Goal: Information Seeking & Learning: Learn about a topic

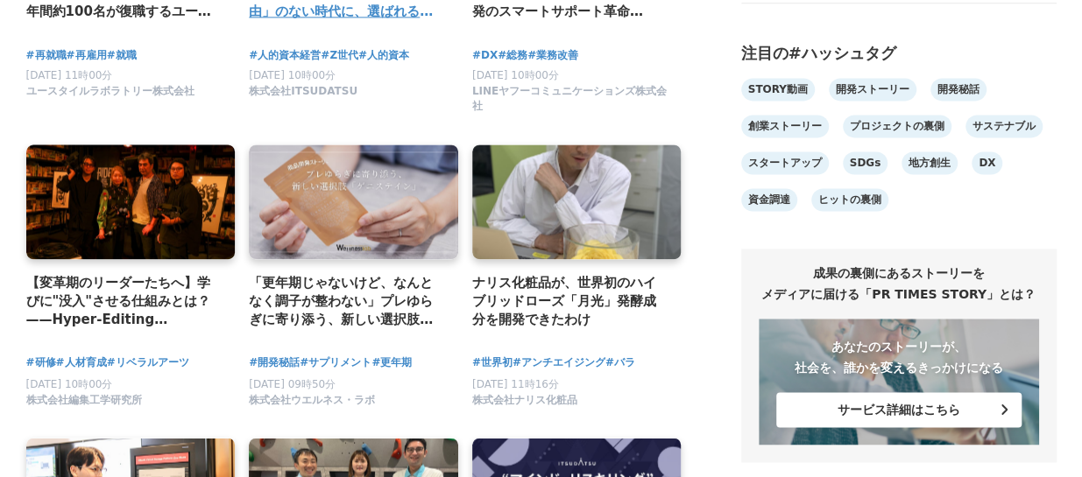
scroll to position [1401, 0]
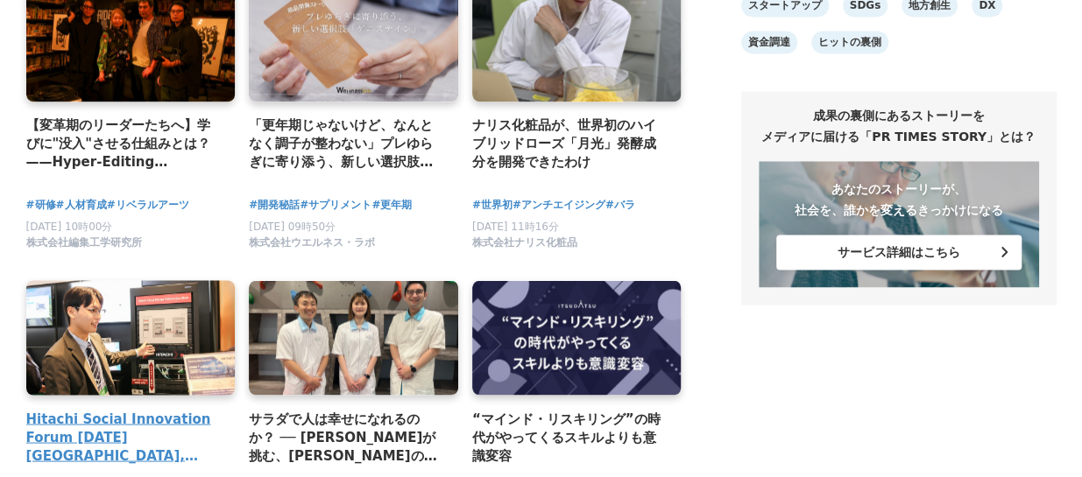
click at [166, 349] on link at bounding box center [131, 338] width 220 height 121
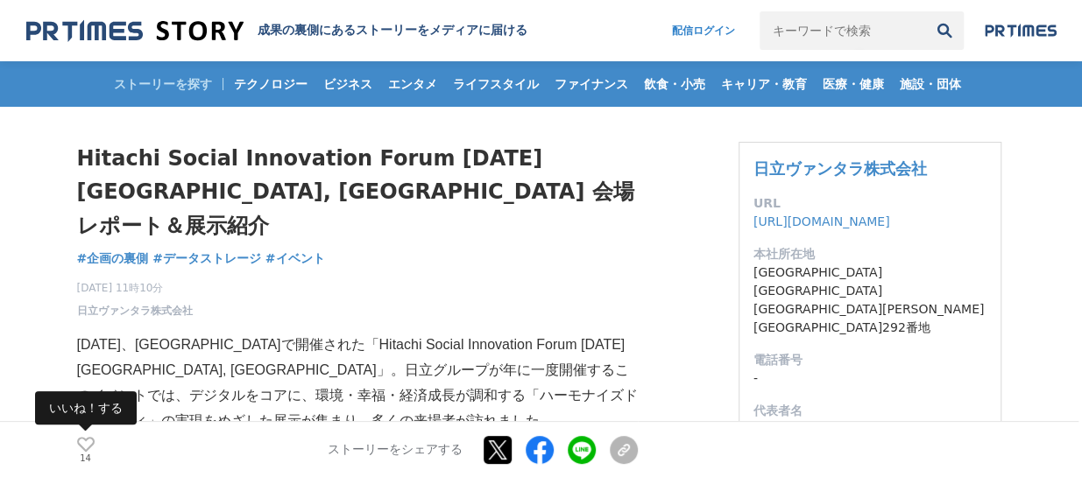
click at [81, 442] on icon at bounding box center [86, 444] width 18 height 15
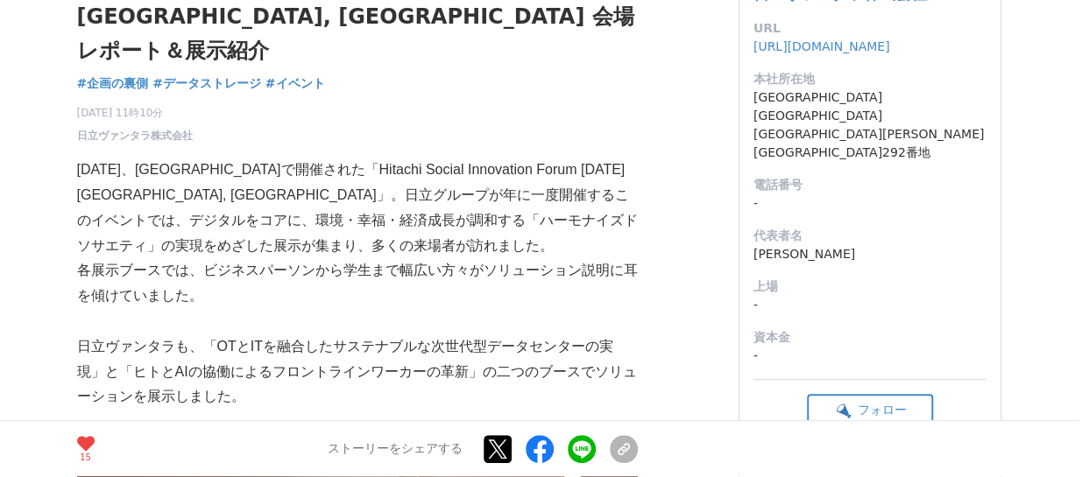
scroll to position [263, 0]
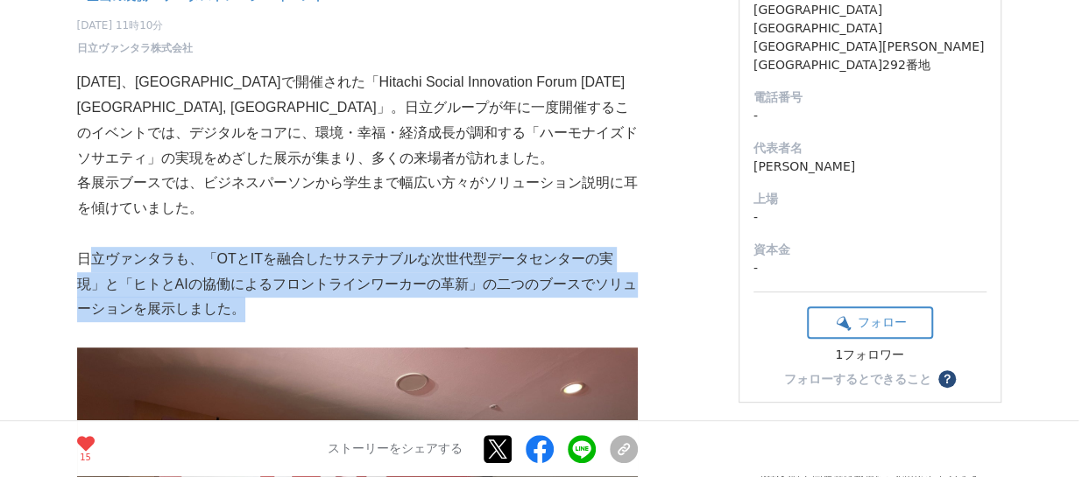
drag, startPoint x: 95, startPoint y: 229, endPoint x: 496, endPoint y: 278, distance: 404.2
click at [496, 278] on p "日立ヴァンタラも、「OTとITを融合したサステナブルな次世代型データセンターの実現」と「ヒトとAIの協働によるフロントラインワーカーの革新」の二つのブースでソ…" at bounding box center [357, 284] width 560 height 75
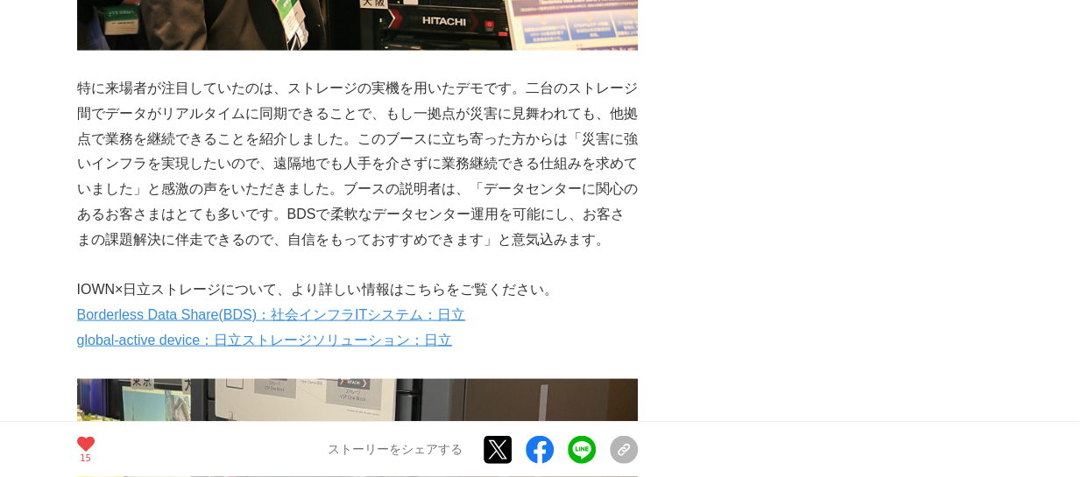
scroll to position [1664, 0]
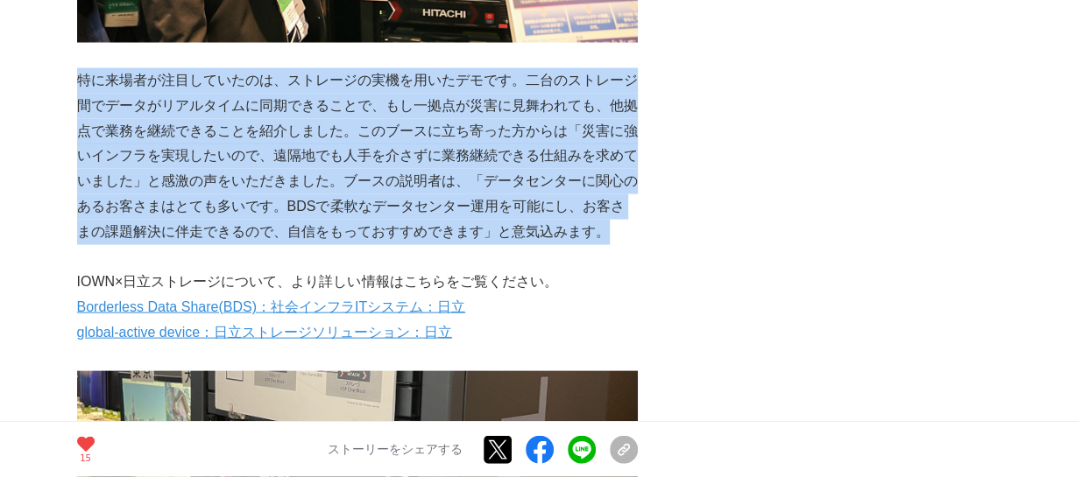
drag, startPoint x: 77, startPoint y: 41, endPoint x: 599, endPoint y: 197, distance: 544.7
click at [599, 197] on p "特に来場者が注目していたのは、ストレージの実機を用いたデモです。二台のストレージ間でデータがリアルタイムに同期できることで、もし一拠点が災害に見舞われても、他…" at bounding box center [357, 156] width 560 height 177
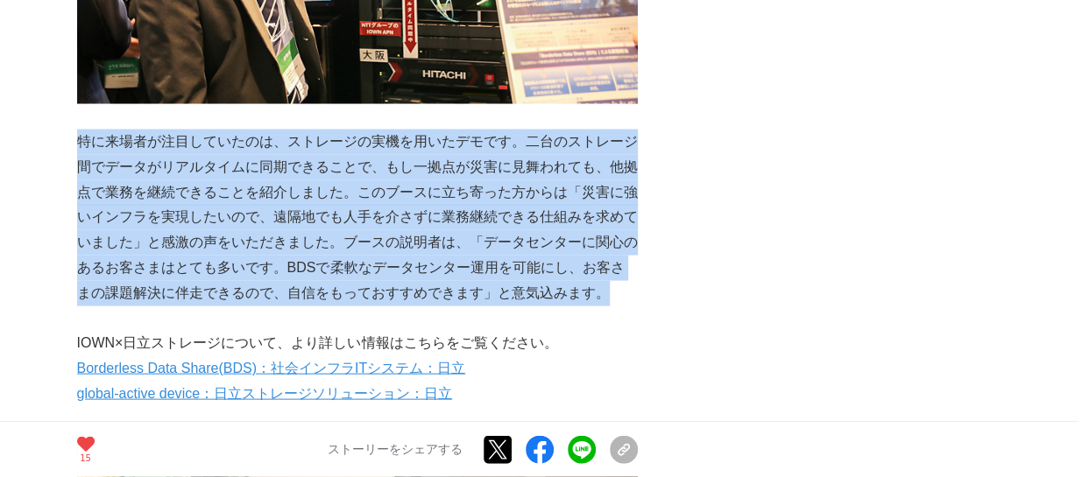
scroll to position [1576, 0]
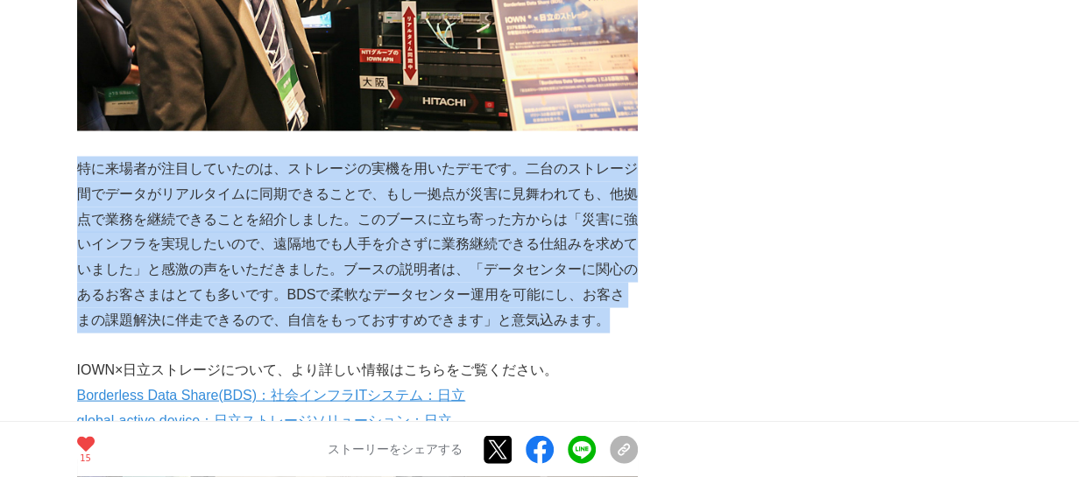
click at [240, 200] on p "特に来場者が注目していたのは、ストレージの実機を用いたデモです。二台のストレージ間でデータがリアルタイムに同期できることで、もし一拠点が災害に見舞われても、他…" at bounding box center [357, 244] width 560 height 177
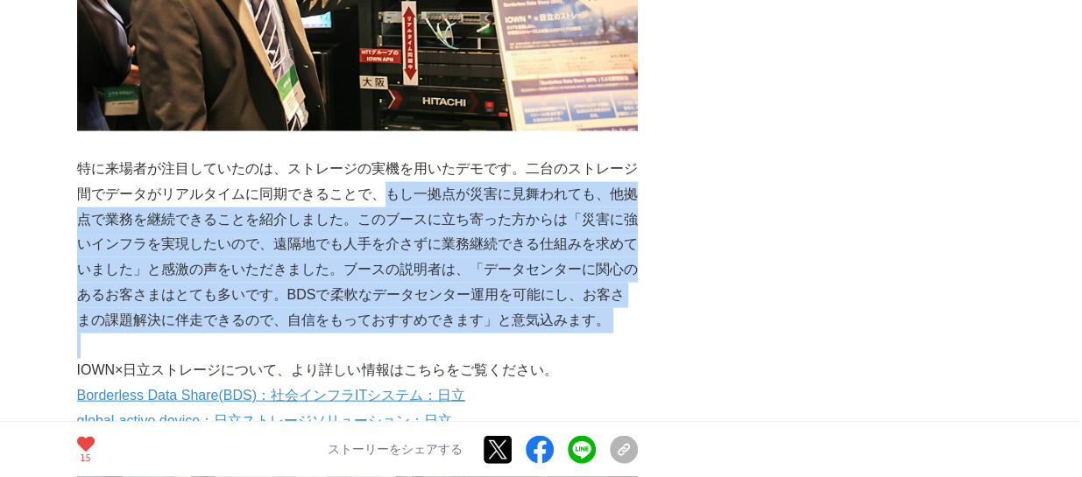
drag, startPoint x: 381, startPoint y: 162, endPoint x: 629, endPoint y: 300, distance: 283.9
click at [629, 300] on div "[DATE]、[GEOGRAPHIC_DATA]で開催された「Hitachi Social Innovation Forum [DATE] [GEOGRAPH…" at bounding box center [357, 397] width 560 height 3317
click at [406, 333] on p at bounding box center [357, 345] width 560 height 25
click at [403, 333] on p at bounding box center [357, 345] width 560 height 25
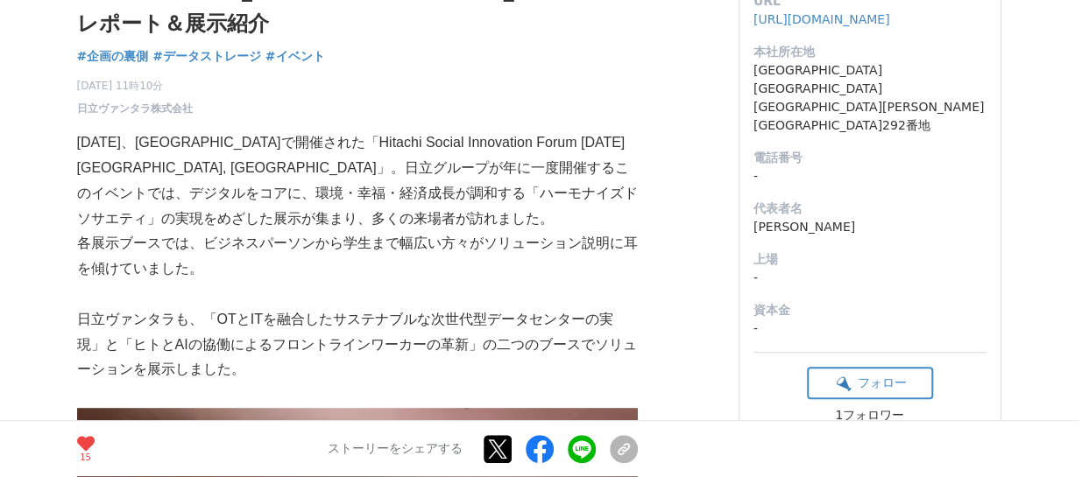
scroll to position [175, 0]
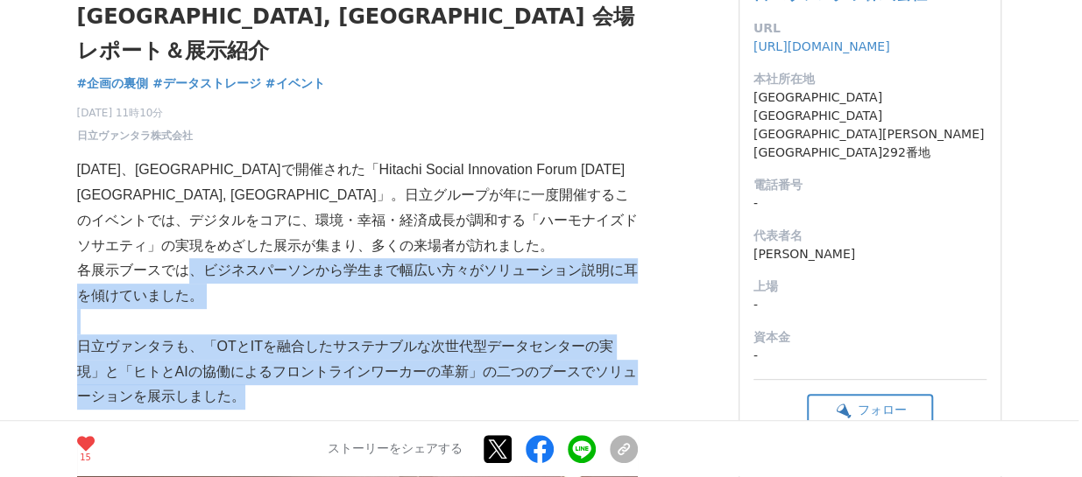
drag, startPoint x: 194, startPoint y: 237, endPoint x: 275, endPoint y: 361, distance: 147.9
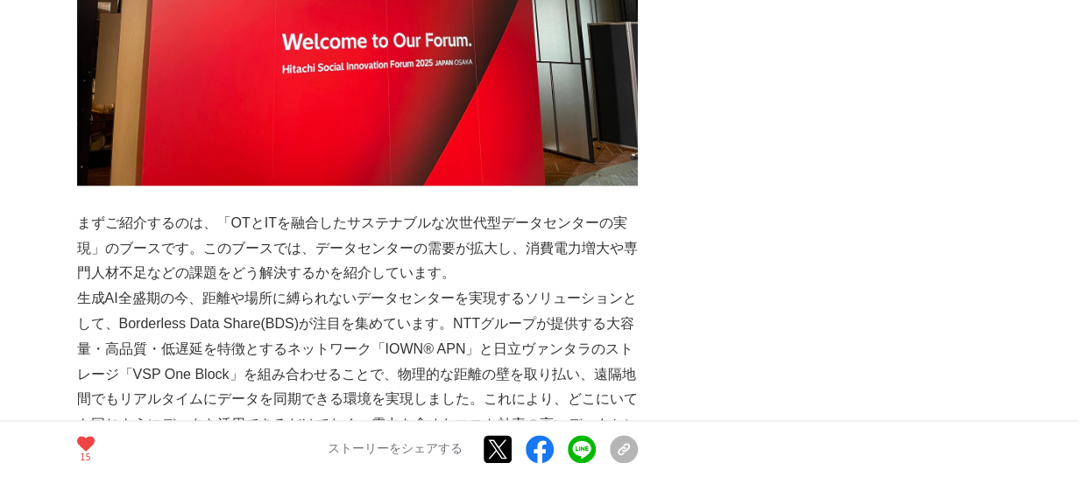
scroll to position [876, 0]
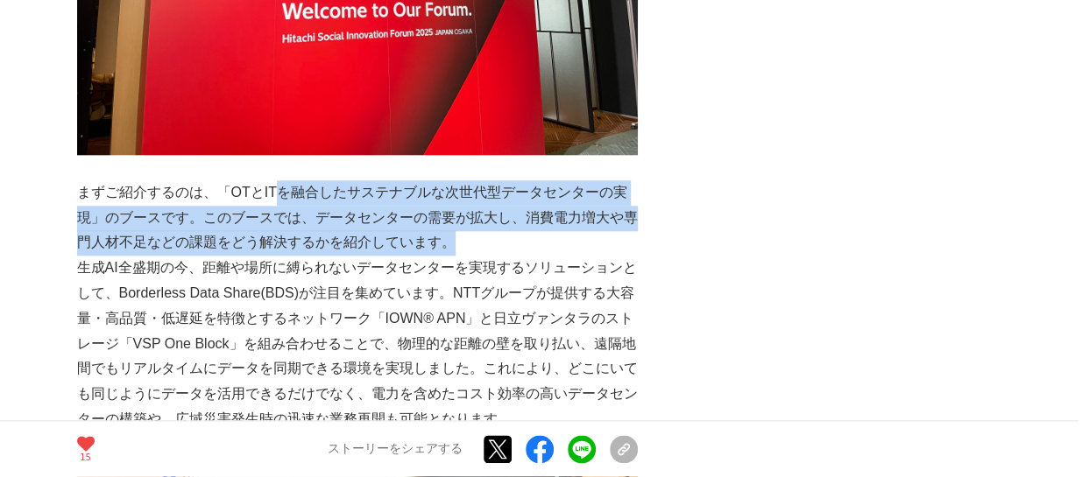
drag, startPoint x: 307, startPoint y: 166, endPoint x: 458, endPoint y: 216, distance: 159.5
click at [458, 216] on p "まずご紹介するのは、「OTとITを融合したサステナブルな次世代型データセンターの実現」のブースです。このブースでは、データセンターの需要が拡大し、消費電力増大…" at bounding box center [357, 217] width 560 height 75
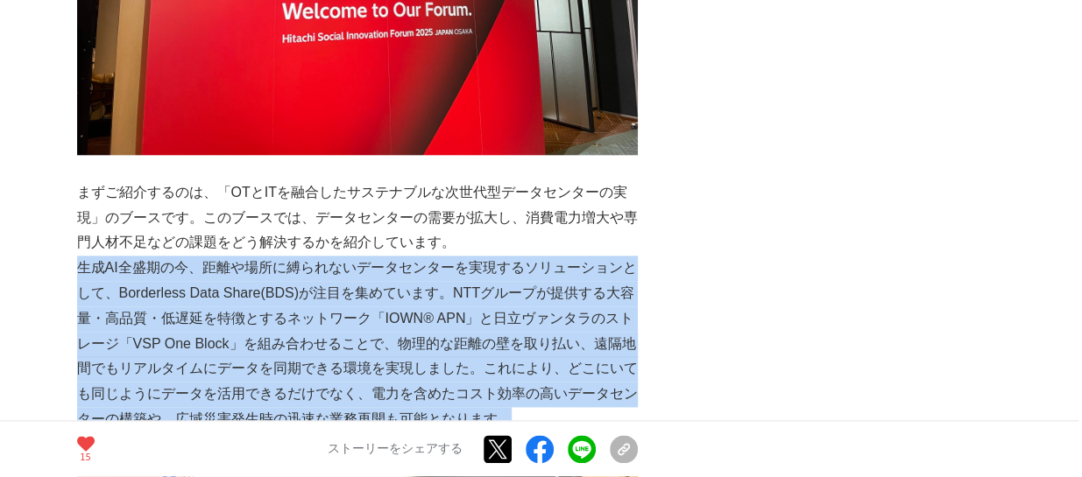
drag, startPoint x: 79, startPoint y: 237, endPoint x: 559, endPoint y: 392, distance: 504.3
click at [559, 392] on p "生成AI全盛期の今、距離や場所に縛られないデータセンターを実現するソリューションとして、Borderless Data Share(BDS)が注目を集めていま…" at bounding box center [357, 344] width 560 height 177
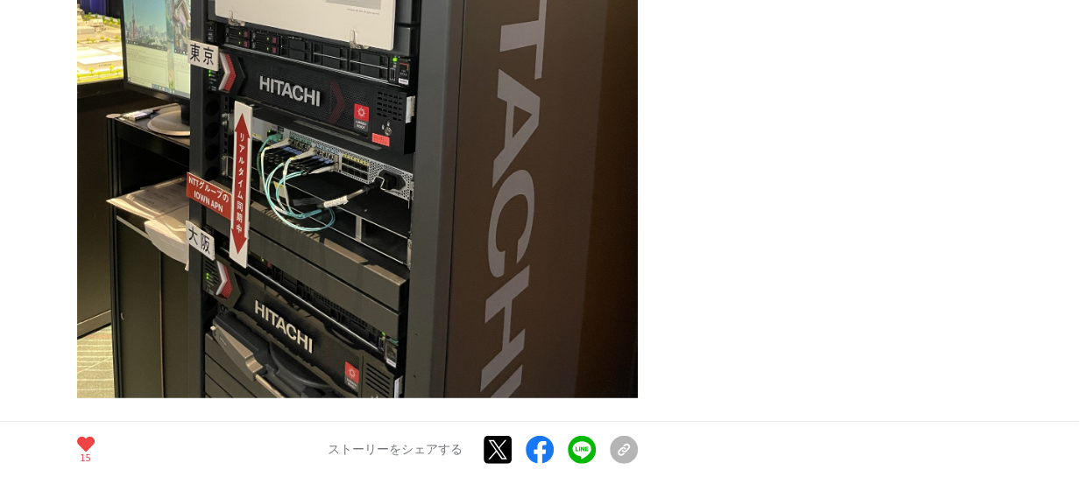
scroll to position [2277, 0]
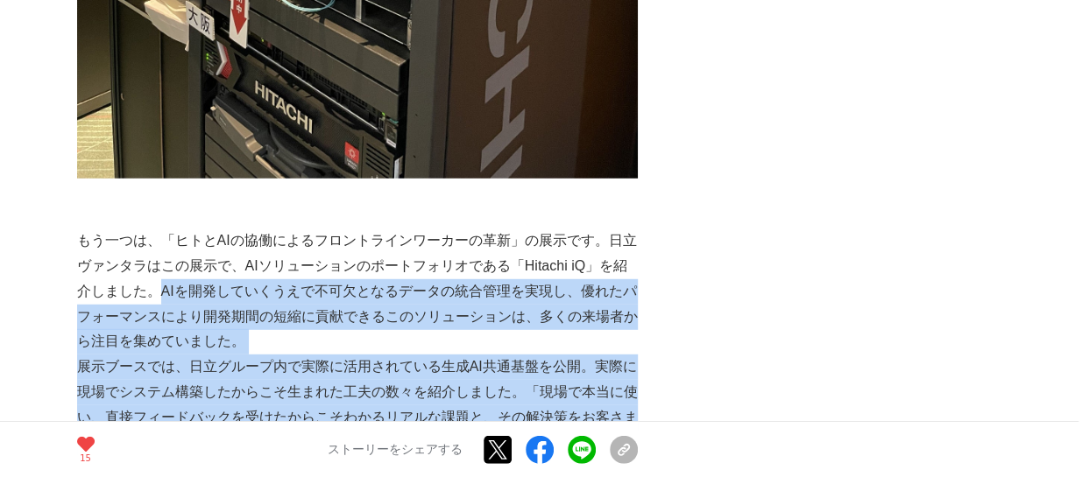
drag, startPoint x: 161, startPoint y: 262, endPoint x: 634, endPoint y: 405, distance: 494.2
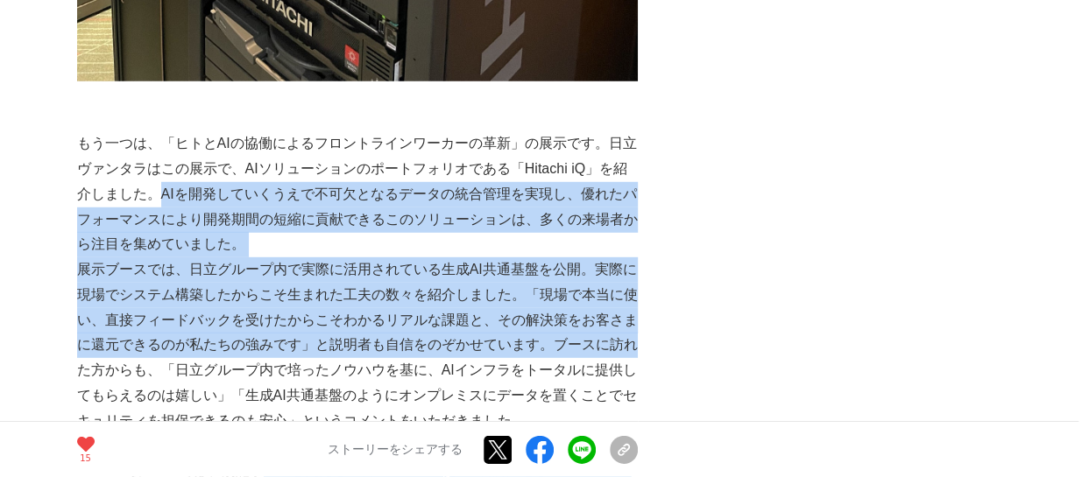
scroll to position [2452, 0]
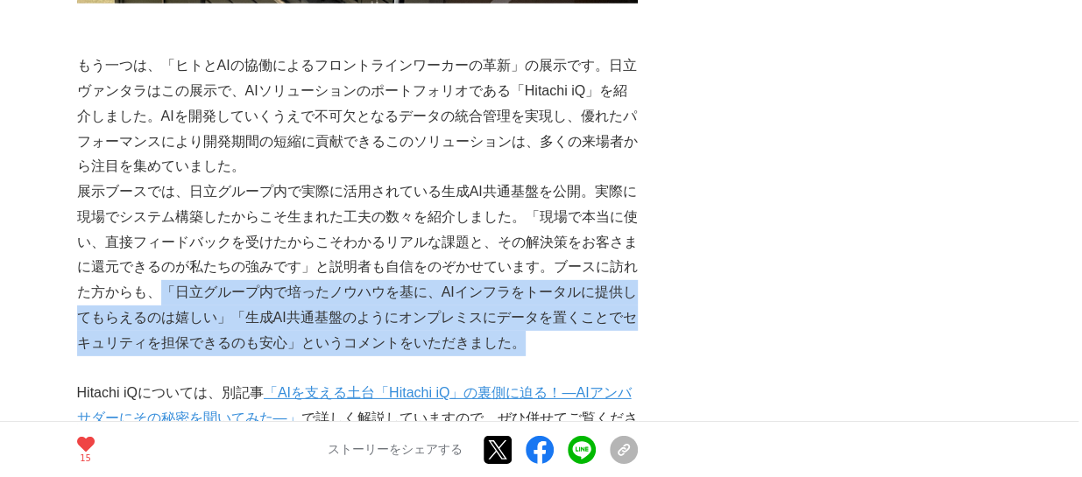
drag, startPoint x: 158, startPoint y: 260, endPoint x: 592, endPoint y: 317, distance: 438.1
click at [592, 317] on p "展示ブースでは、日立グループ内で実際に活用されている生成AI共通基盤を公開。実際に現場でシステム構築したからこそ生まれた工夫の数々を紹介しました。「現場で本当…" at bounding box center [357, 268] width 560 height 177
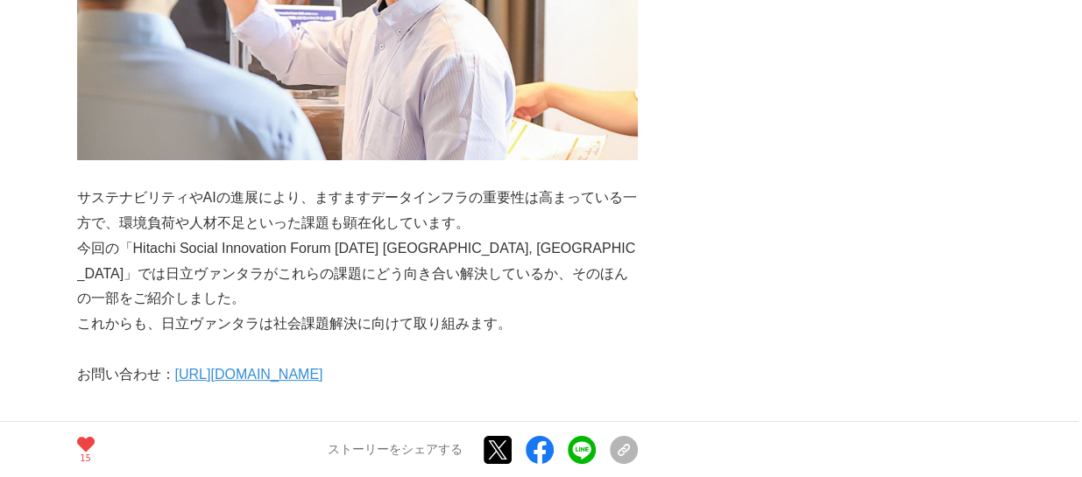
scroll to position [3153, 0]
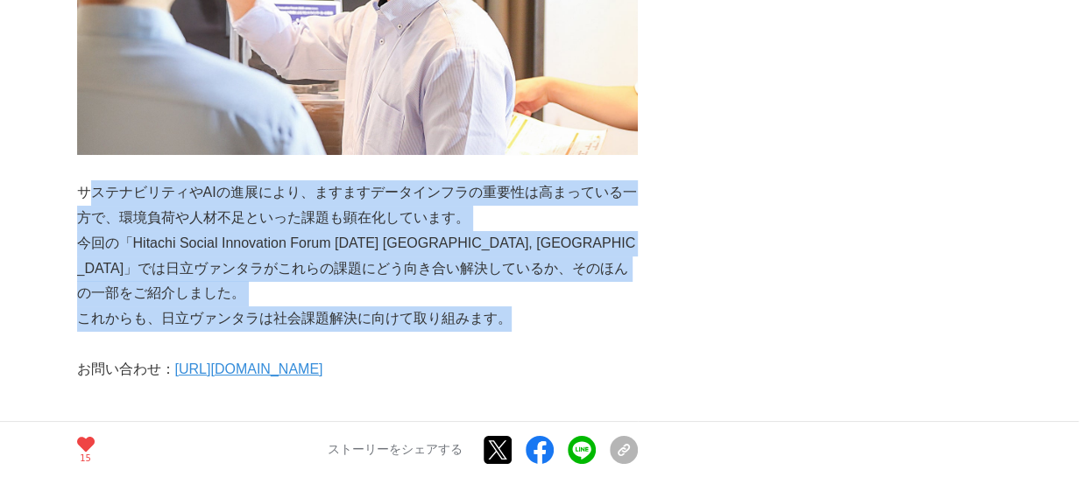
drag, startPoint x: 84, startPoint y: 159, endPoint x: 561, endPoint y: 267, distance: 489.3
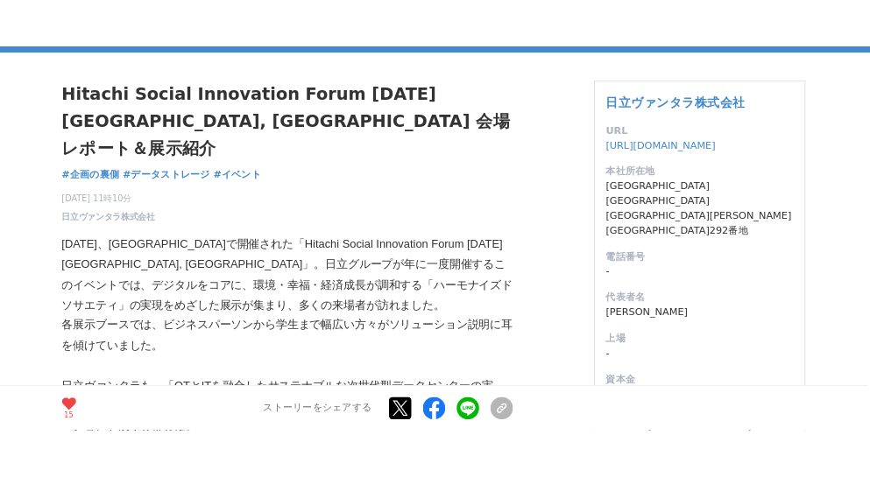
scroll to position [0, 0]
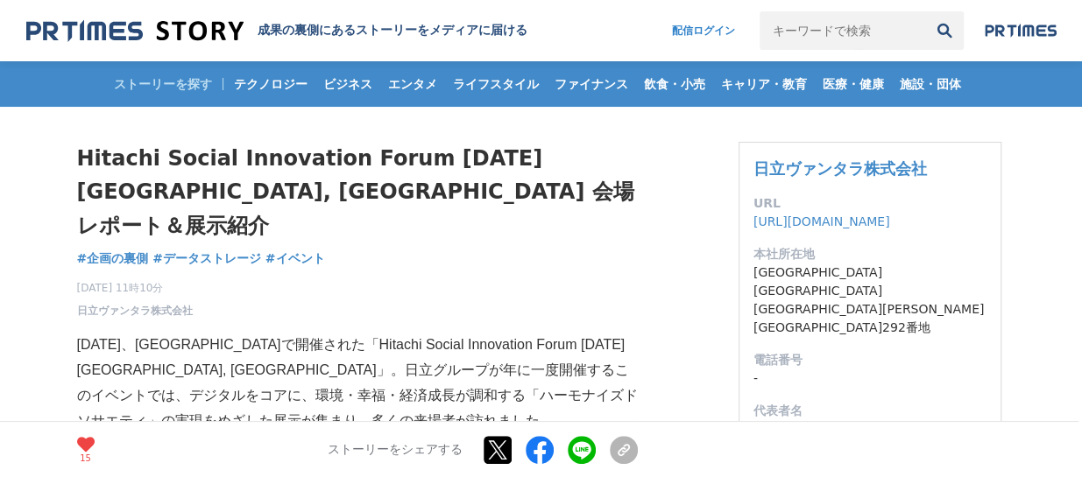
click at [494, 273] on div "2025年8月7日 11時10分 日立ヴァンタラ株式会社 15" at bounding box center [357, 296] width 560 height 46
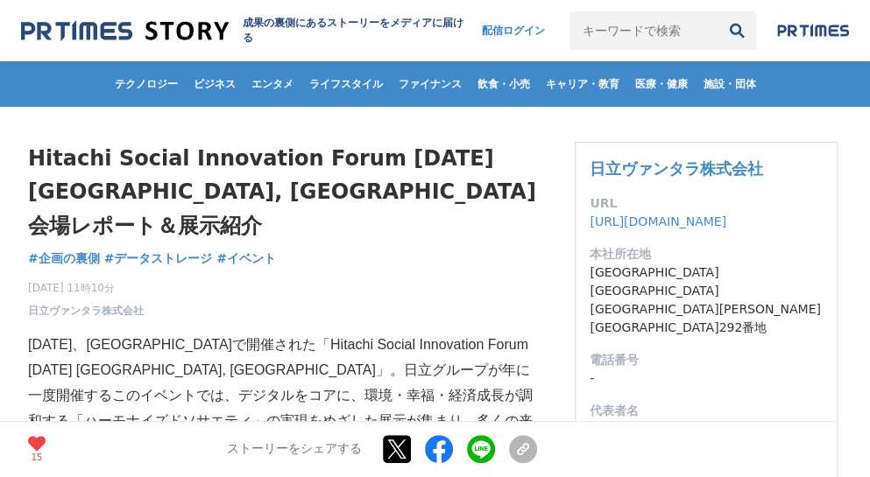
click at [277, 333] on p "2025年7月17日、ヒルトン大阪で開催された「Hitachi Social Innovation Forum 2025 JAPAN, OSAKA」。日立グル…" at bounding box center [282, 396] width 509 height 126
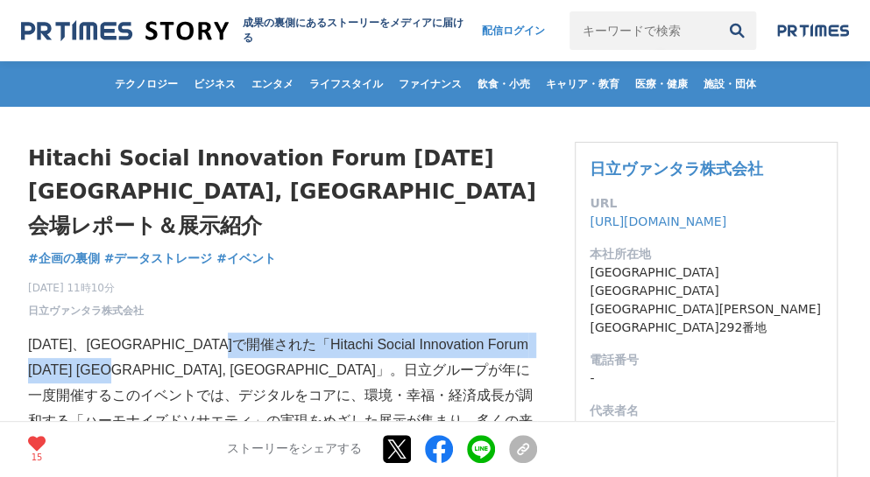
drag, startPoint x: 311, startPoint y: 306, endPoint x: 164, endPoint y: 348, distance: 153.0
click at [164, 348] on p "2025年7月17日、ヒルトン大阪で開催された「Hitachi Social Innovation Forum 2025 JAPAN, OSAKA」。日立グル…" at bounding box center [282, 396] width 509 height 126
copy p "「Hitachi Social Innovation Forum 2025 JAPAN, OSAKA」"
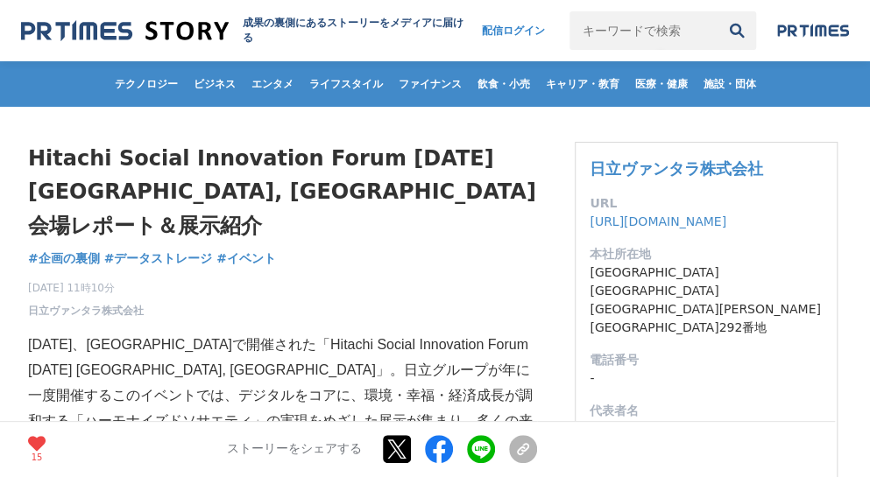
click at [293, 384] on p "2025年7月17日、ヒルトン大阪で開催された「Hitachi Social Innovation Forum 2025 JAPAN, OSAKA」。日立グル…" at bounding box center [282, 396] width 509 height 126
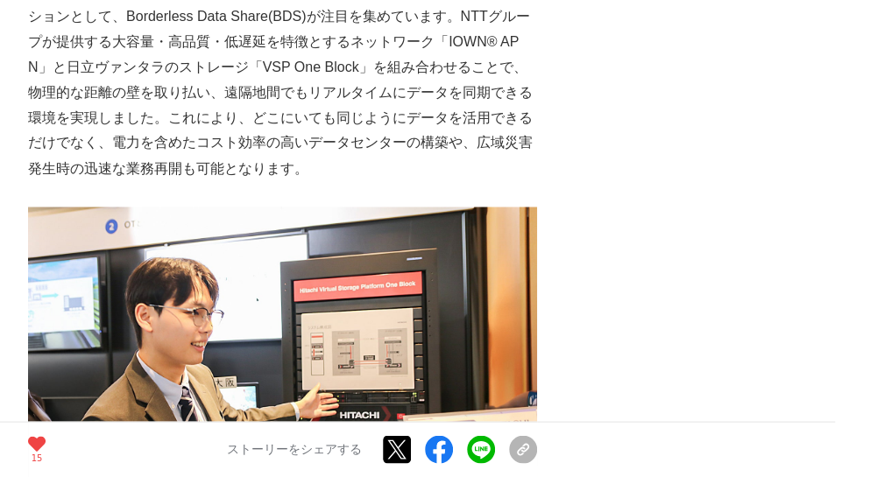
scroll to position [1314, 0]
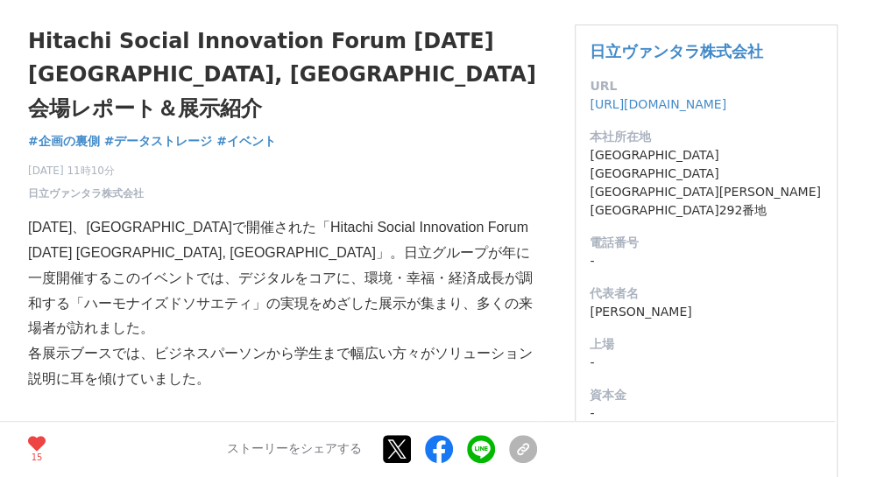
scroll to position [88, 0]
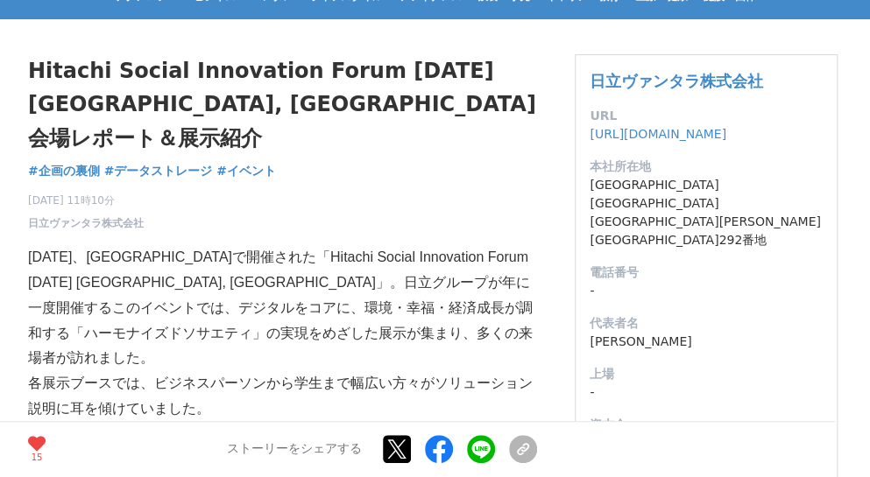
click at [173, 245] on p "2025年7月17日、ヒルトン大阪で開催された「Hitachi Social Innovation Forum 2025 JAPAN, OSAKA」。日立グル…" at bounding box center [282, 308] width 509 height 126
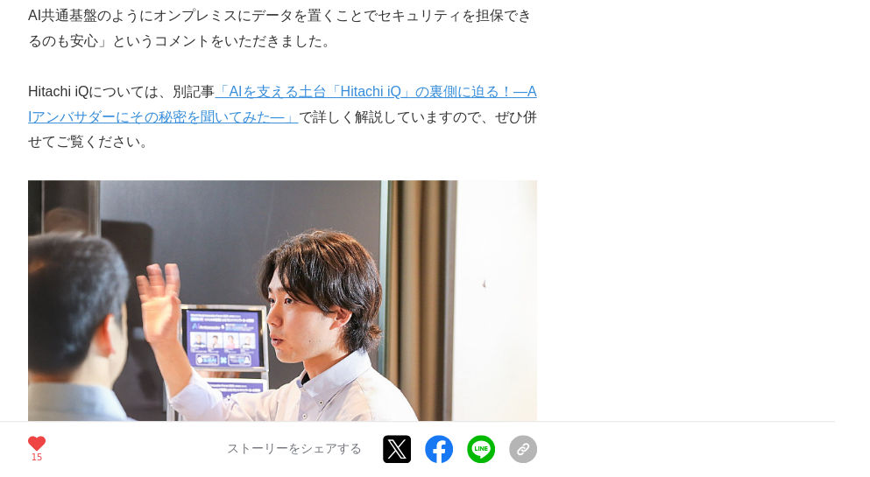
scroll to position [2890, 0]
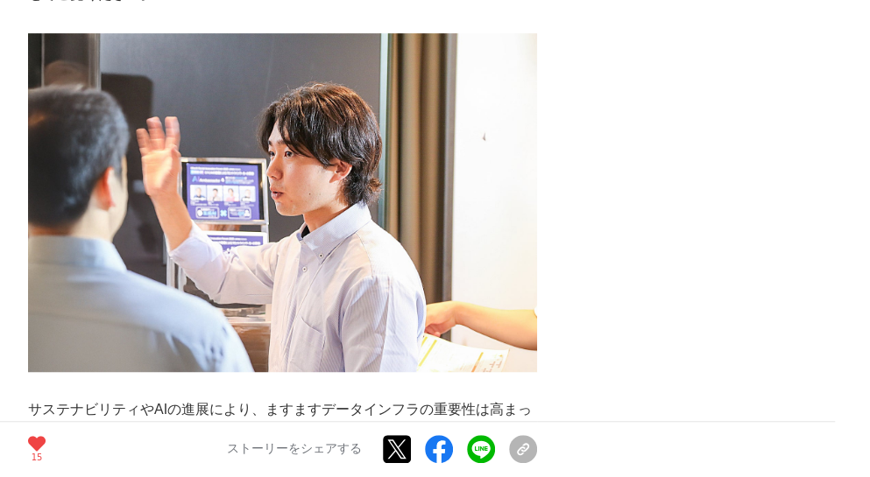
click at [186, 433] on div "15 いいね！する ストーリーをシェアする Xでポストする Facebookでシェアする LINEでシェアする リンクをコピー" at bounding box center [282, 449] width 509 height 56
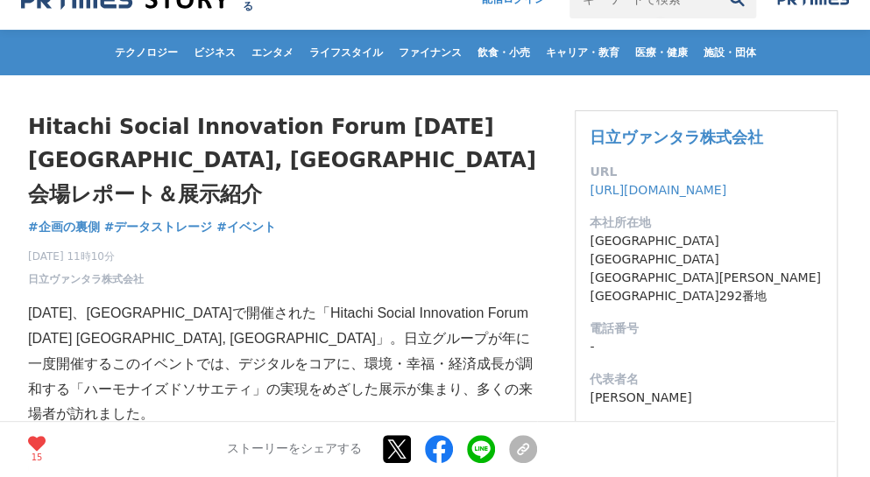
scroll to position [0, 0]
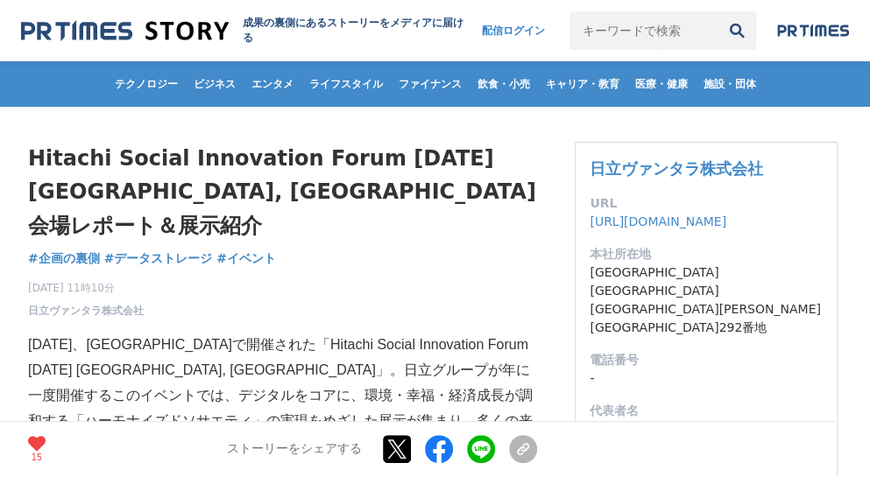
click at [168, 36] on img at bounding box center [125, 31] width 208 height 24
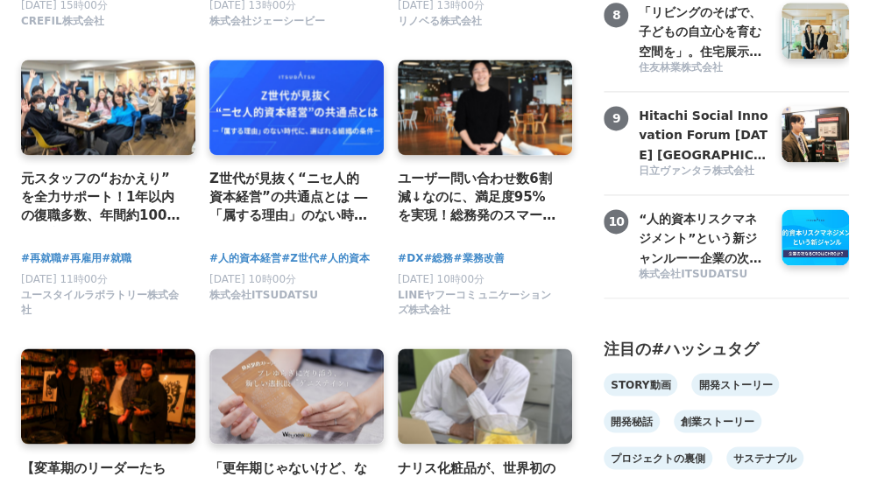
scroll to position [350, 0]
